Goal: Task Accomplishment & Management: Use online tool/utility

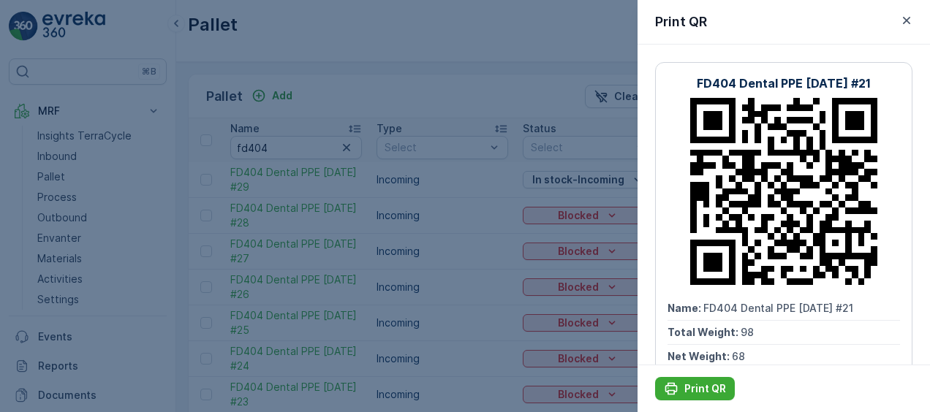
scroll to position [165, 0]
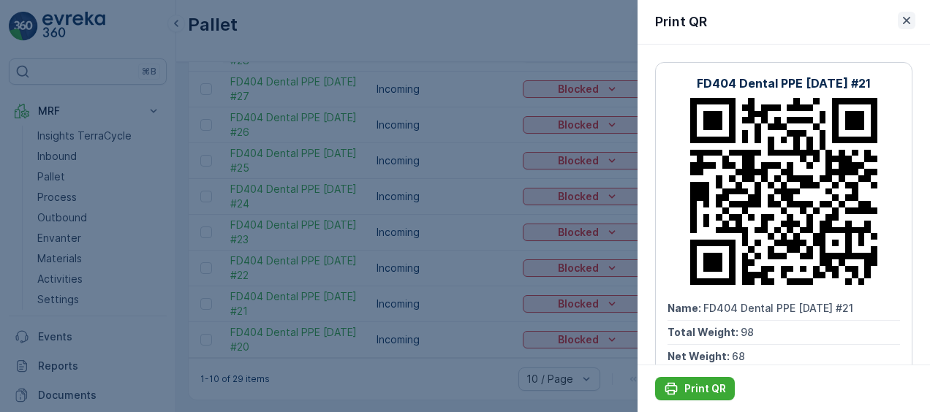
click at [906, 23] on icon "button" at bounding box center [906, 20] width 15 height 15
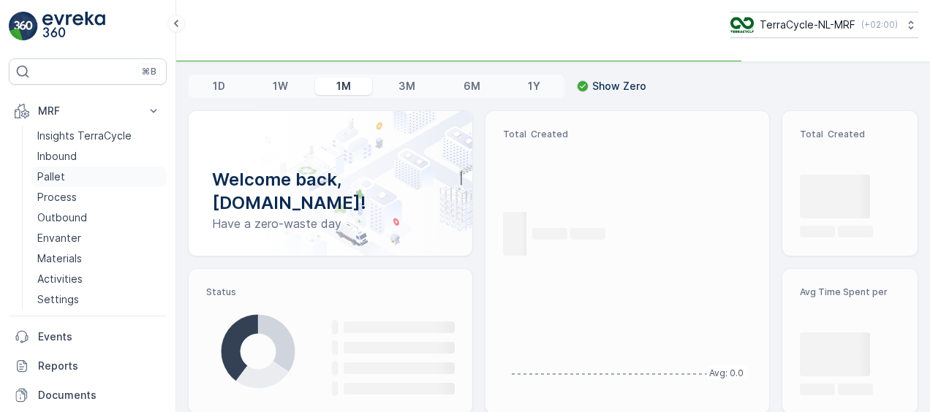
click at [61, 180] on p "Pallet" at bounding box center [51, 177] width 28 height 15
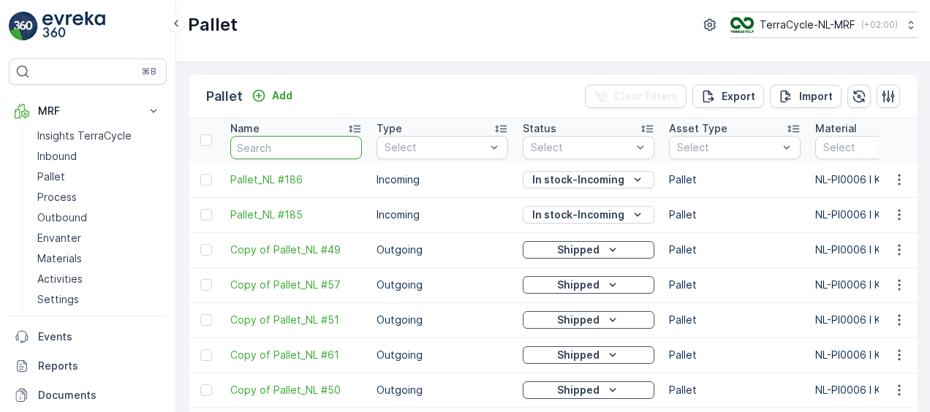
click at [292, 146] on input "text" at bounding box center [296, 147] width 132 height 23
type input "f"
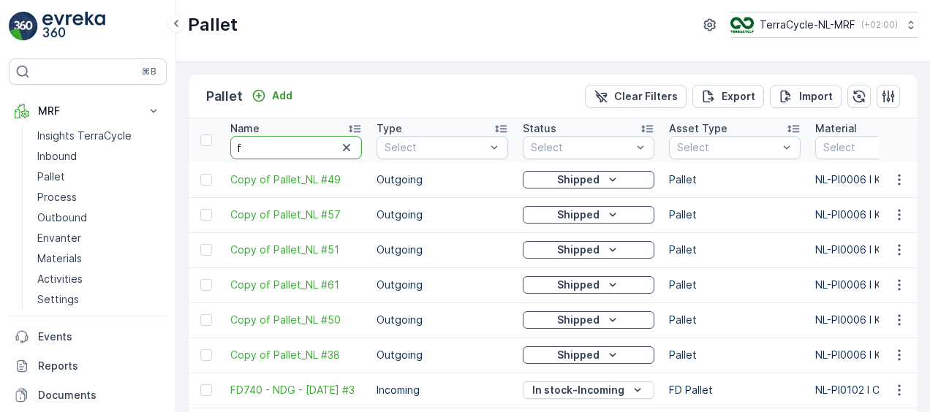
click at [262, 146] on input "f" at bounding box center [296, 147] width 132 height 23
type input "fd"
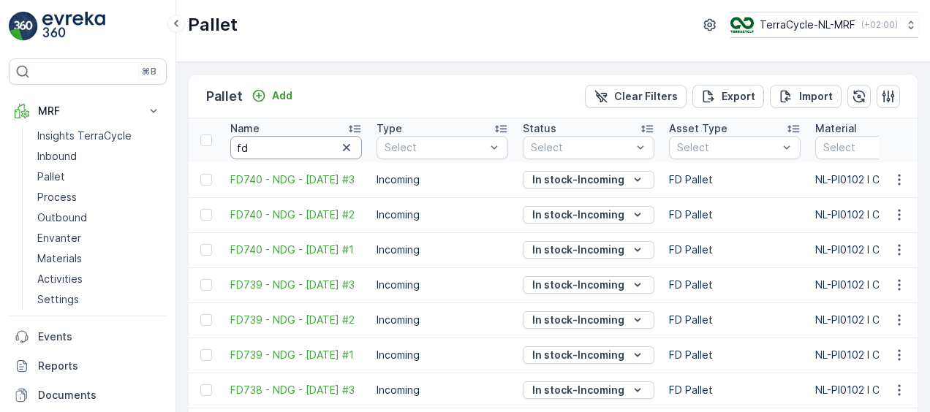
click at [262, 146] on input "fd" at bounding box center [296, 147] width 132 height 23
type input "fd4"
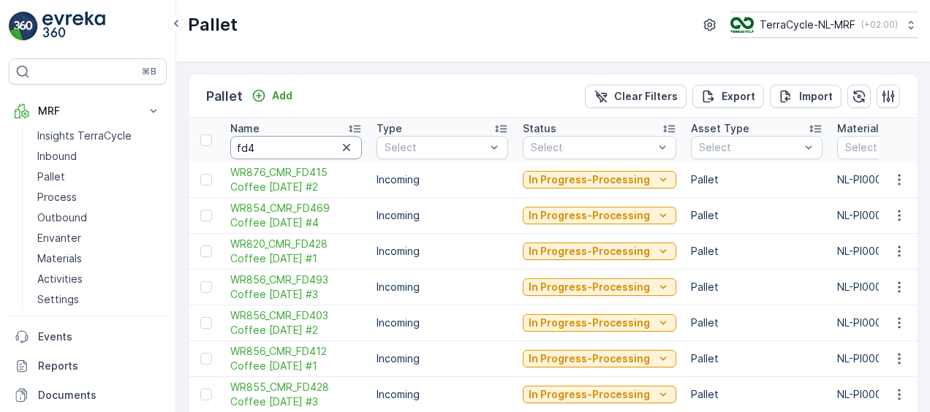
click at [262, 146] on input "fd4" at bounding box center [296, 147] width 132 height 23
type input "fd40"
click at [262, 146] on input "fd40" at bounding box center [296, 147] width 132 height 23
type input "fd404"
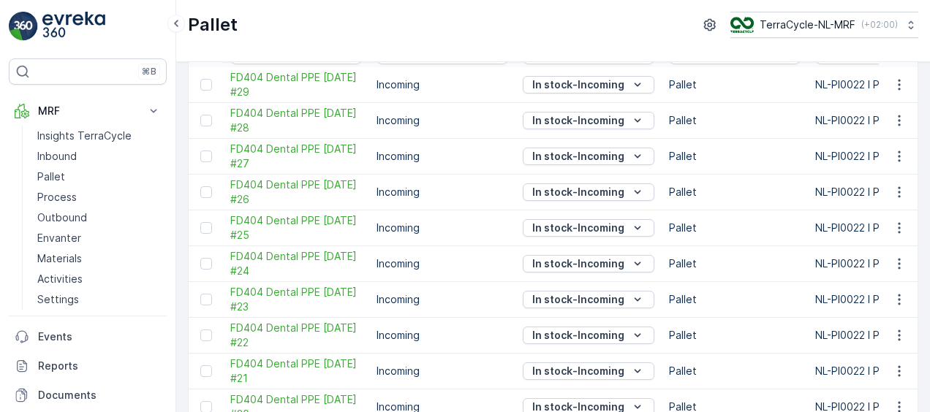
scroll to position [165, 0]
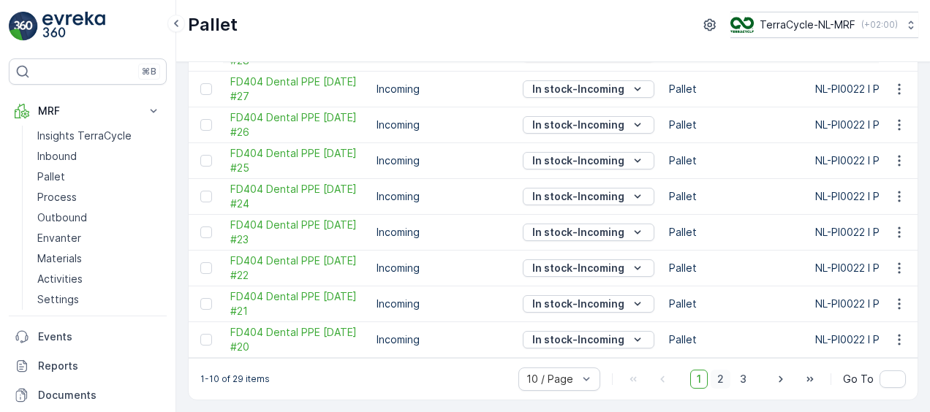
click at [724, 382] on span "2" at bounding box center [721, 379] width 20 height 19
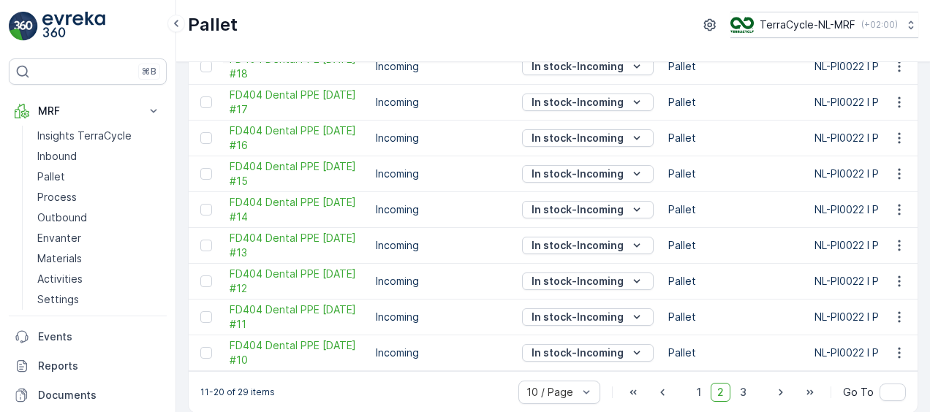
scroll to position [151, 0]
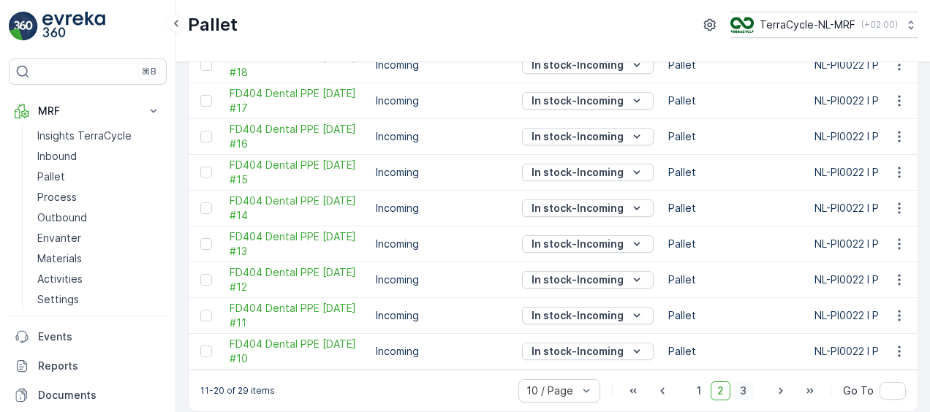
click at [743, 392] on span "3" at bounding box center [743, 391] width 20 height 19
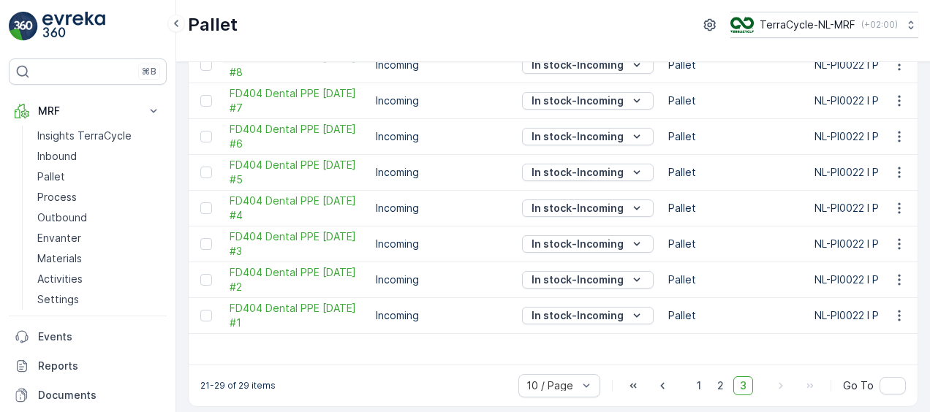
scroll to position [161, 0]
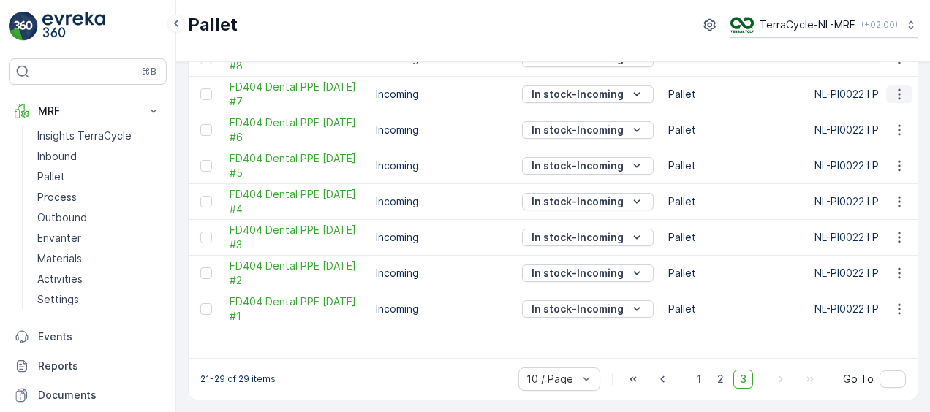
click at [895, 88] on icon "button" at bounding box center [899, 94] width 15 height 15
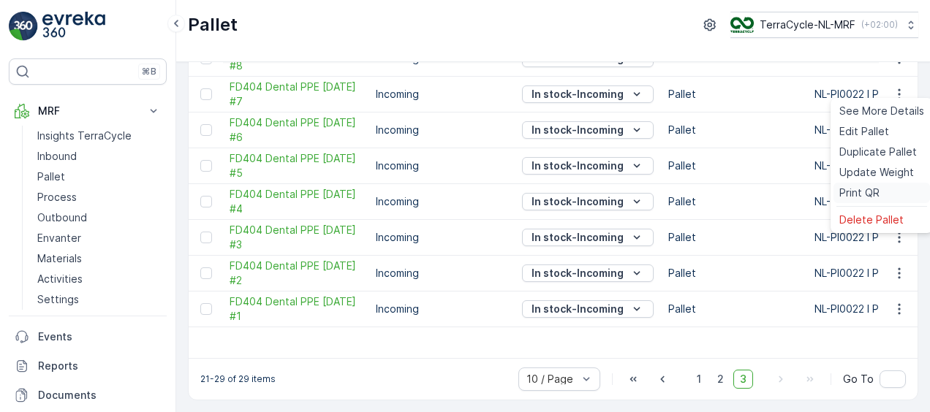
click at [848, 193] on span "Print QR" at bounding box center [859, 193] width 40 height 15
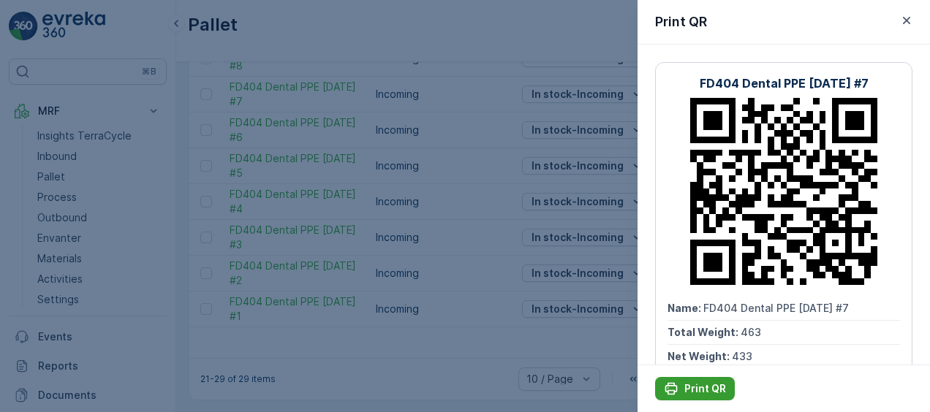
click at [711, 383] on p "Print QR" at bounding box center [705, 389] width 42 height 15
